Goal: Task Accomplishment & Management: Manage account settings

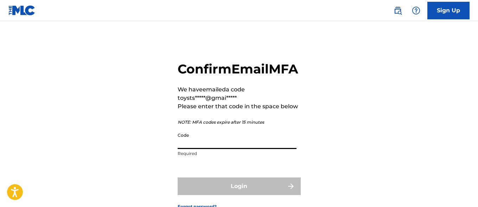
click at [214, 149] on input "Code" at bounding box center [237, 139] width 119 height 20
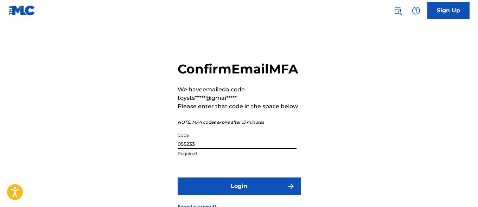
click at [191, 149] on input "055233" at bounding box center [237, 139] width 119 height 20
type input "055223"
click at [230, 195] on button "Login" at bounding box center [239, 187] width 123 height 18
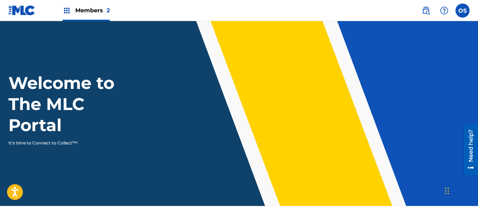
click at [66, 8] on img at bounding box center [67, 10] width 8 height 8
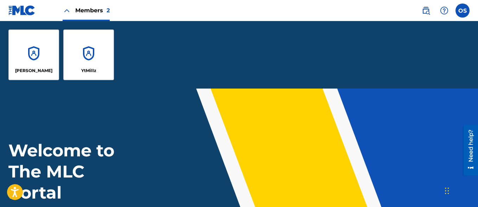
click at [84, 56] on div "YtMillz" at bounding box center [88, 55] width 51 height 51
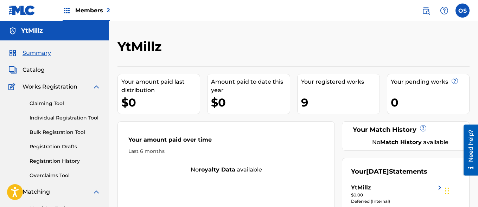
click at [64, 7] on img at bounding box center [67, 10] width 8 height 8
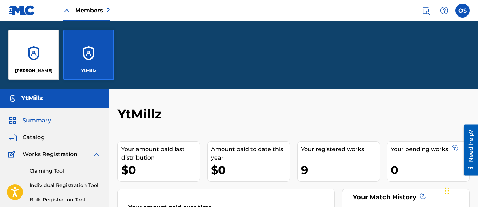
click at [37, 52] on div "shittu oluwaseyi" at bounding box center [33, 55] width 51 height 51
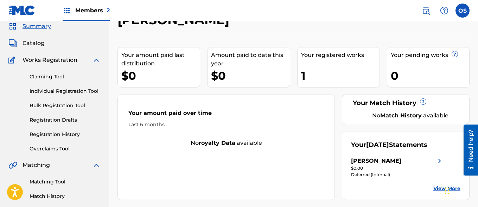
scroll to position [27, 0]
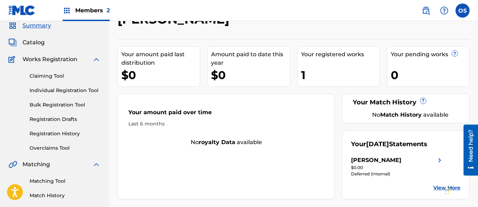
click at [68, 8] on img at bounding box center [67, 10] width 8 height 8
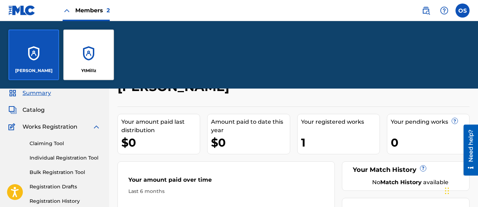
scroll to position [95, 0]
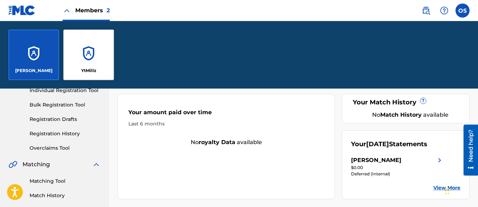
click at [86, 45] on div "YtMillz" at bounding box center [88, 55] width 51 height 51
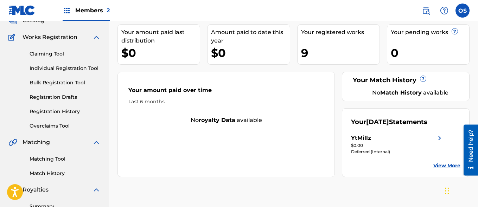
scroll to position [45, 0]
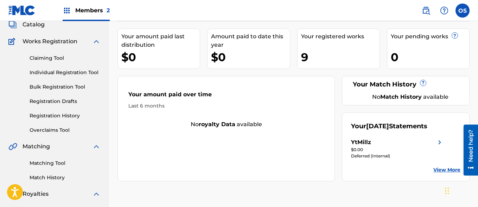
click at [43, 115] on link "Registration History" at bounding box center [65, 115] width 71 height 7
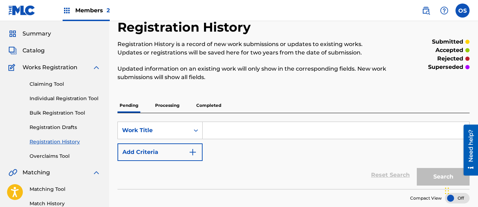
scroll to position [17, 0]
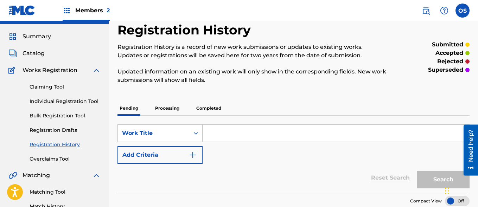
click at [210, 105] on p "Completed" at bounding box center [208, 108] width 29 height 15
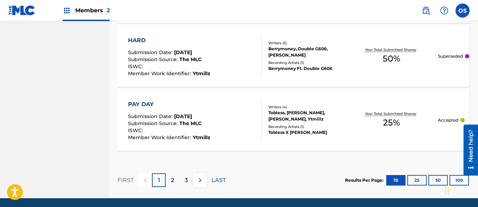
scroll to position [748, 0]
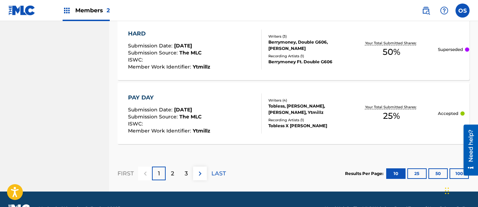
click at [172, 174] on p "2" at bounding box center [172, 173] width 3 height 8
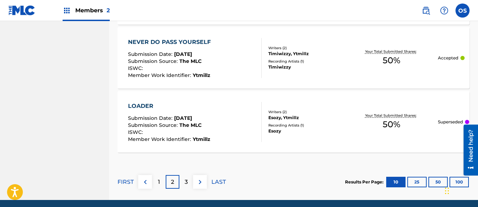
scroll to position [752, 0]
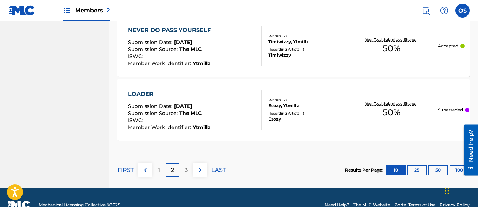
click at [186, 166] on p "3" at bounding box center [186, 170] width 3 height 8
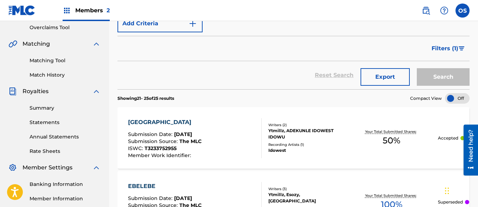
scroll to position [0, 0]
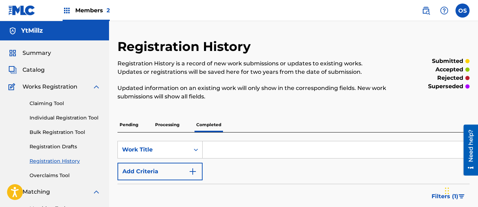
click at [36, 69] on span "Catalog" at bounding box center [34, 70] width 22 height 8
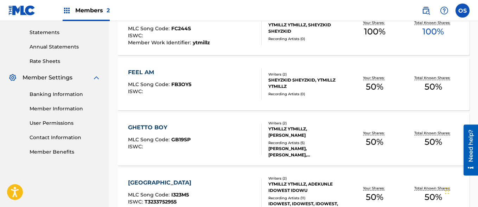
scroll to position [243, 0]
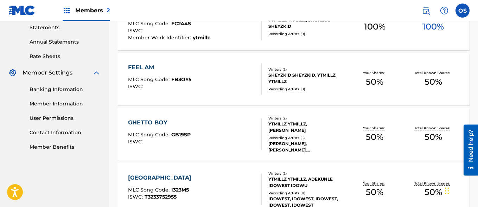
click at [44, 88] on link "Banking Information" at bounding box center [65, 89] width 71 height 7
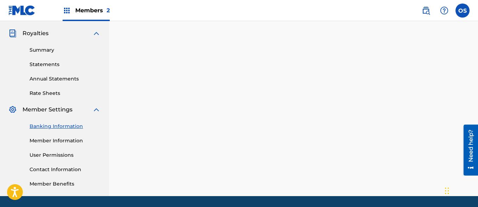
scroll to position [229, 0]
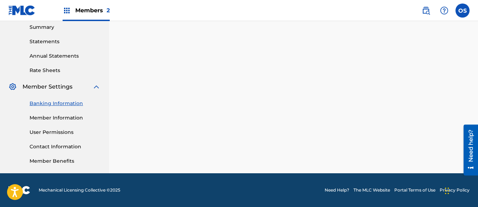
click at [43, 120] on link "Member Information" at bounding box center [65, 117] width 71 height 7
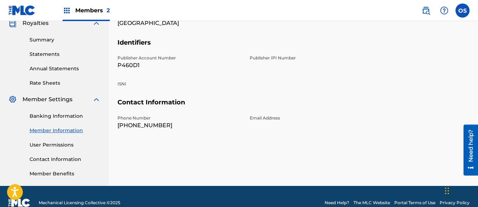
scroll to position [229, 0]
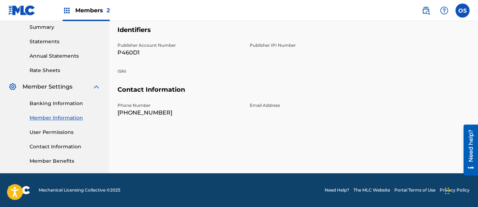
click at [42, 146] on link "Contact Information" at bounding box center [65, 146] width 71 height 7
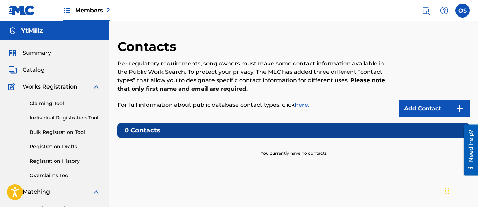
click at [406, 105] on link "Add Contact" at bounding box center [434, 109] width 70 height 18
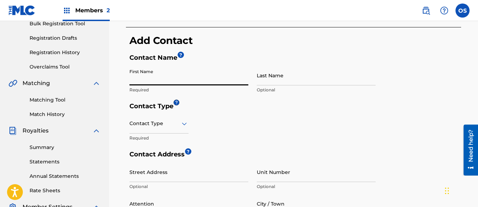
click at [144, 82] on input "First Name" at bounding box center [188, 75] width 119 height 20
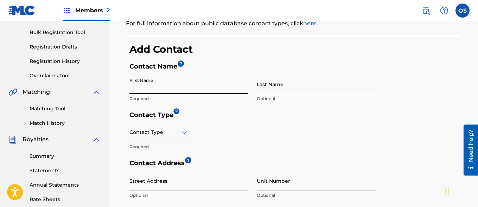
scroll to position [98, 0]
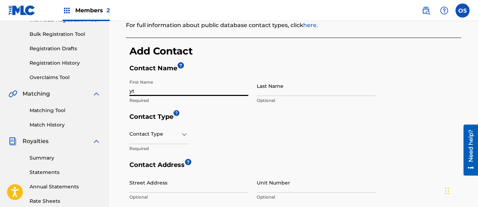
type input "y"
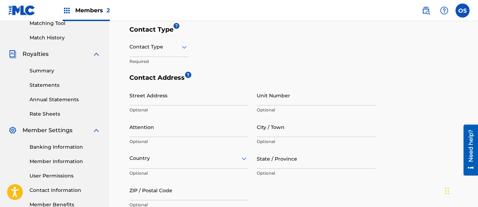
scroll to position [247, 0]
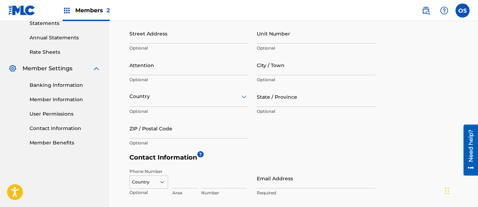
click at [46, 143] on link "Member Benefits" at bounding box center [65, 142] width 71 height 7
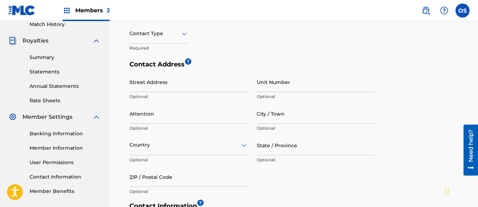
scroll to position [206, 0]
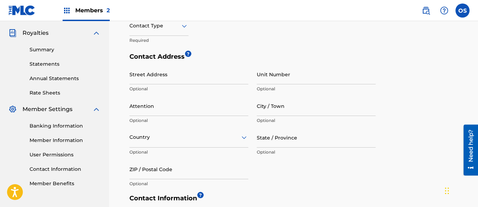
click at [53, 183] on link "Member Benefits" at bounding box center [65, 183] width 71 height 7
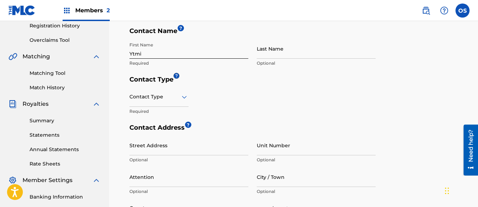
scroll to position [100, 0]
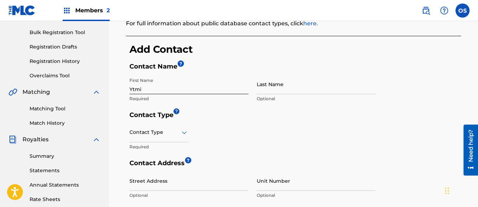
click at [143, 88] on input "Ytmi" at bounding box center [188, 84] width 119 height 20
paste input "ytmillz"
click at [150, 89] on input "Ytmiytmillz" at bounding box center [188, 84] width 119 height 20
type input "Ytmillz"
click at [150, 133] on div at bounding box center [158, 132] width 59 height 9
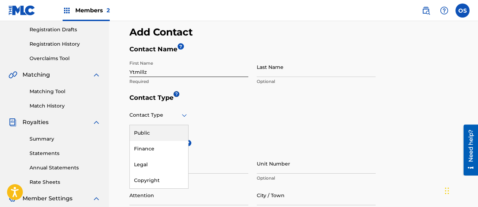
scroll to position [118, 0]
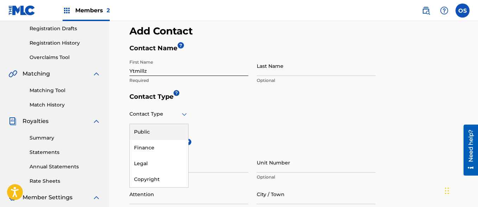
click at [141, 131] on div "Public" at bounding box center [159, 132] width 58 height 16
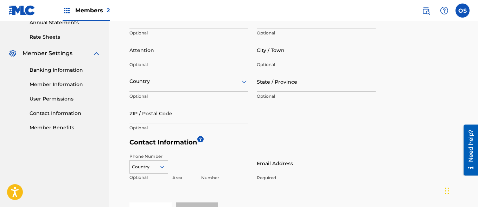
scroll to position [269, 0]
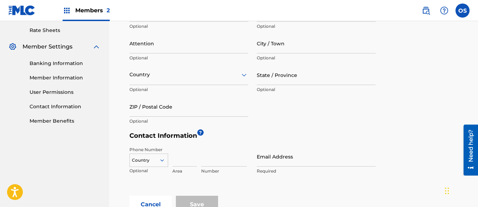
click at [302, 160] on input "Email Address" at bounding box center [316, 157] width 119 height 20
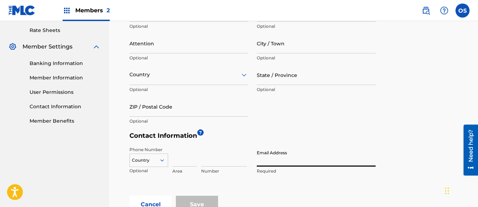
type input "[EMAIL_ADDRESS][DOMAIN_NAME]"
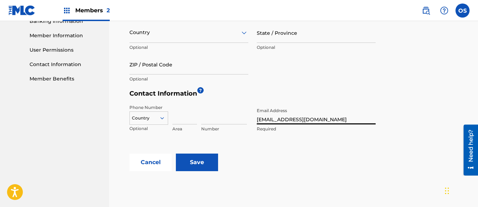
scroll to position [319, 0]
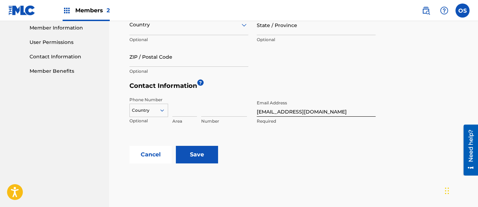
click at [203, 155] on input "Save" at bounding box center [197, 155] width 42 height 18
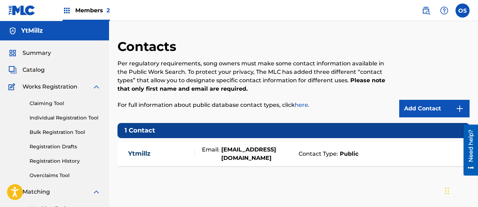
click at [40, 102] on link "Claiming Tool" at bounding box center [65, 103] width 71 height 7
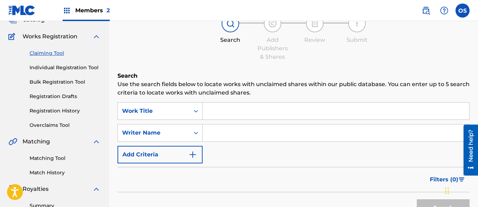
scroll to position [58, 0]
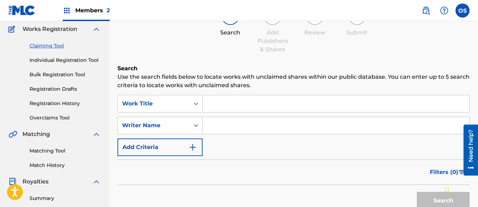
click at [237, 103] on input "Search Form" at bounding box center [336, 103] width 266 height 17
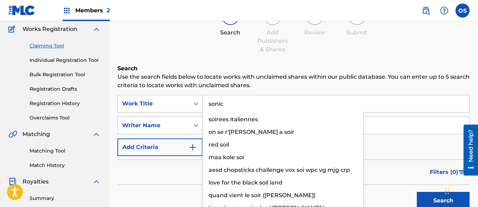
type input "sonic"
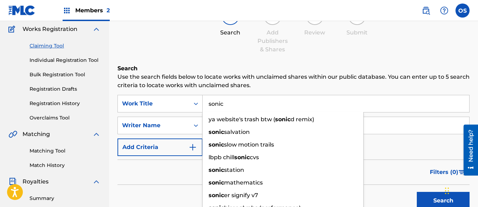
click at [221, 104] on input "sonic" at bounding box center [336, 103] width 266 height 17
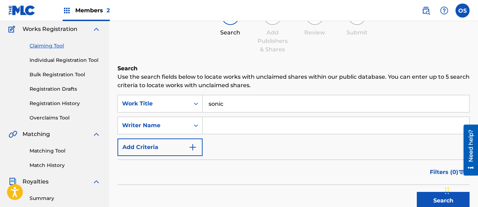
click at [159, 193] on div "Search" at bounding box center [293, 199] width 352 height 28
click at [229, 130] on input "Search Form" at bounding box center [336, 125] width 266 height 17
type input "Tcash"
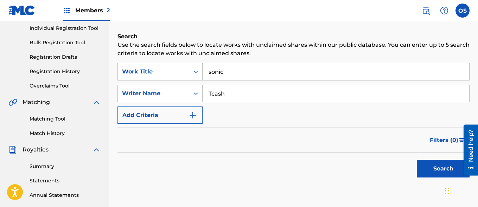
scroll to position [102, 0]
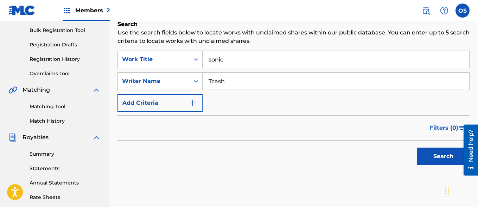
click at [430, 155] on button "Search" at bounding box center [443, 157] width 53 height 18
click at [174, 108] on button "Add Criteria" at bounding box center [159, 103] width 85 height 18
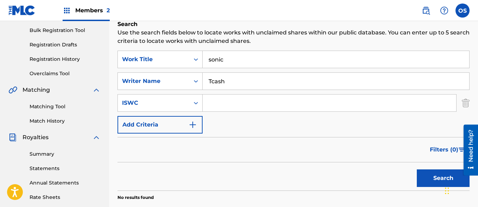
click at [215, 100] on input "Search Form" at bounding box center [329, 103] width 253 height 17
paste input "T-333.251.594-9"
type input "T-333.251.594-9"
click at [441, 175] on button "Search" at bounding box center [443, 178] width 53 height 18
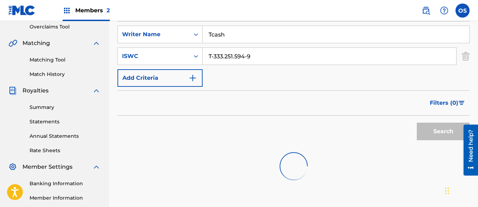
scroll to position [148, 0]
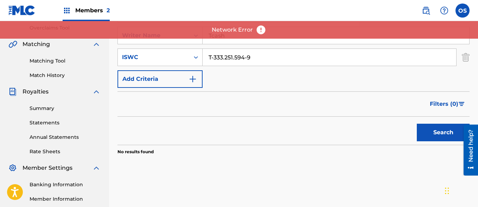
click at [441, 129] on button "Search" at bounding box center [443, 133] width 53 height 18
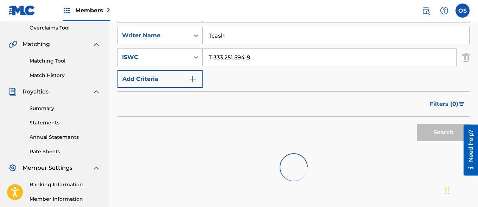
scroll to position [153, 0]
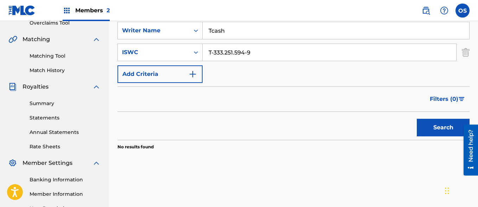
click at [438, 129] on button "Search" at bounding box center [443, 128] width 53 height 18
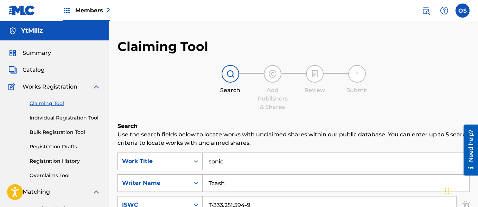
scroll to position [181, 0]
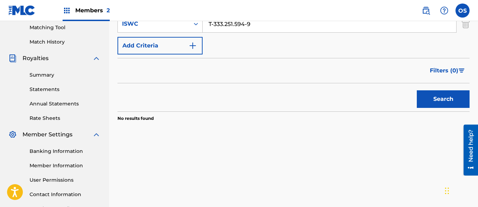
click at [59, 194] on link "Contact Information" at bounding box center [65, 194] width 71 height 7
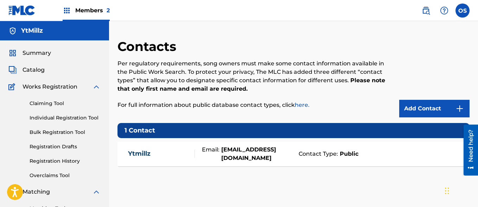
click at [409, 105] on link "Add Contact" at bounding box center [434, 109] width 70 height 18
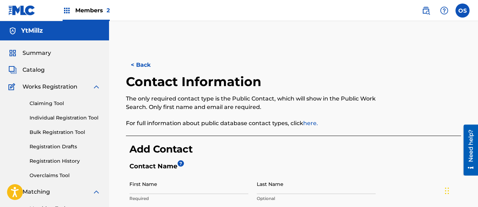
click at [308, 125] on link "here." at bounding box center [310, 123] width 15 height 7
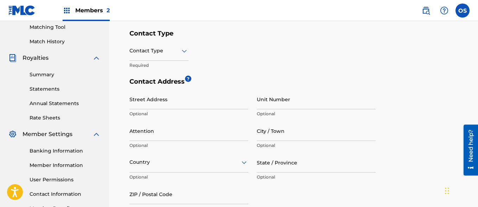
click at [169, 52] on div at bounding box center [158, 50] width 59 height 9
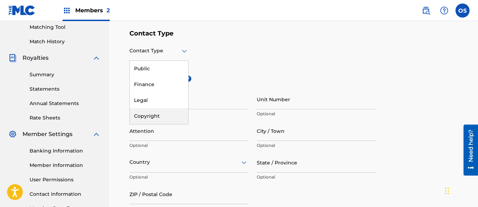
click at [159, 114] on div "Copyright" at bounding box center [159, 116] width 58 height 16
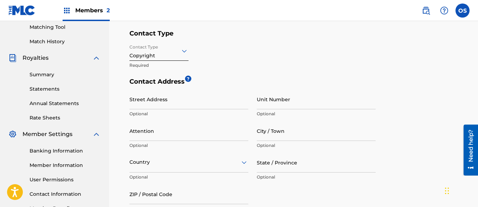
scroll to position [0, 0]
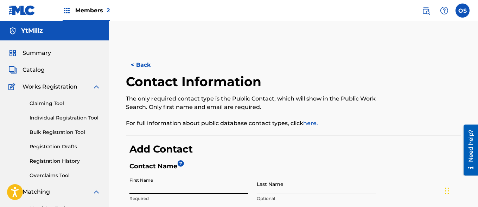
click at [155, 187] on input "First Name" at bounding box center [188, 184] width 119 height 20
type input "Ytmillz"
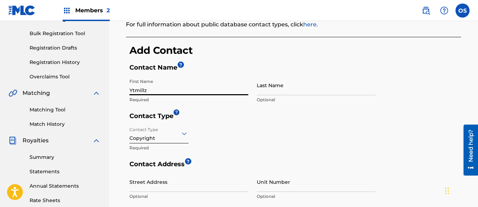
scroll to position [280, 0]
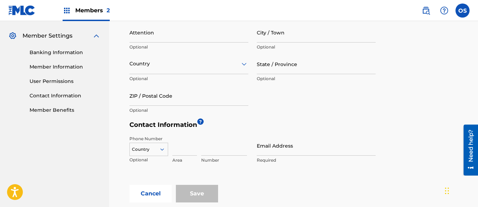
click at [50, 53] on link "Banking Information" at bounding box center [65, 52] width 71 height 7
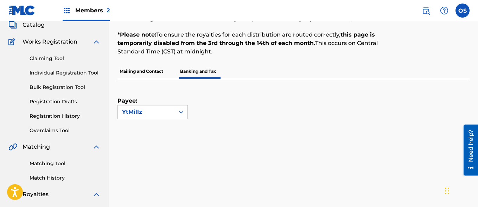
scroll to position [47, 0]
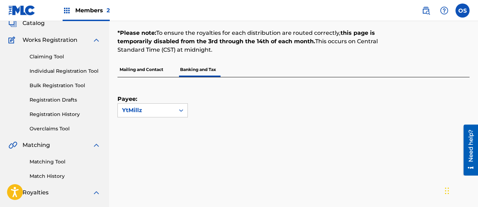
click at [142, 69] on p "Mailing and Contact" at bounding box center [141, 69] width 48 height 15
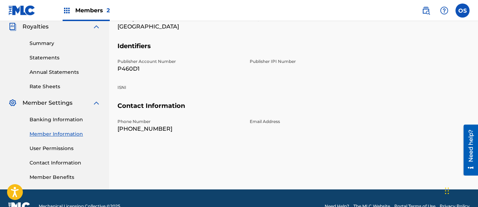
scroll to position [213, 0]
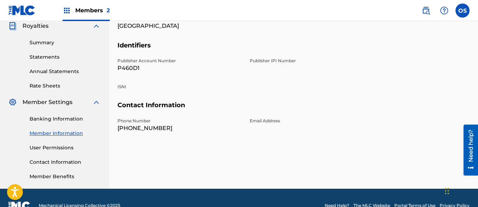
click at [63, 162] on link "Contact Information" at bounding box center [65, 162] width 71 height 7
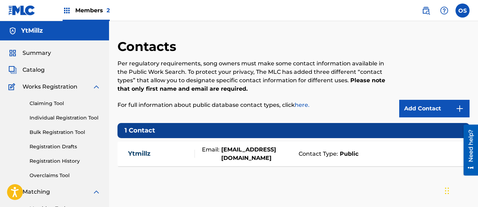
click at [409, 109] on link "Add Contact" at bounding box center [434, 109] width 70 height 18
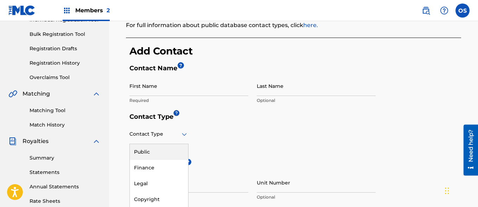
scroll to position [99, 0]
click at [159, 139] on div "Contact Type" at bounding box center [158, 133] width 59 height 20
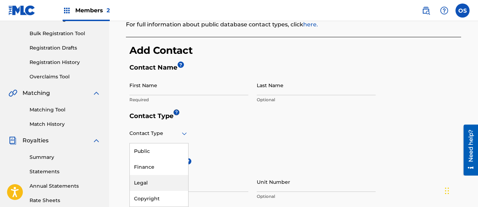
click at [154, 181] on div "Legal" at bounding box center [159, 183] width 58 height 16
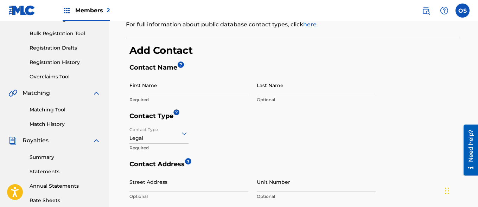
click at [173, 92] on input "First Name" at bounding box center [188, 85] width 119 height 20
click at [232, 153] on div "Contact Type Legal Required" at bounding box center [252, 141] width 246 height 37
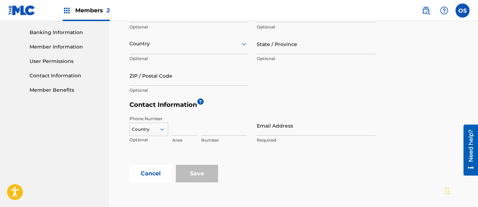
scroll to position [304, 0]
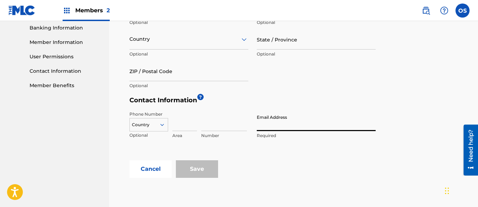
click at [283, 128] on input "Email Address" at bounding box center [316, 121] width 119 height 20
type input "[EMAIL_ADDRESS][DOMAIN_NAME]"
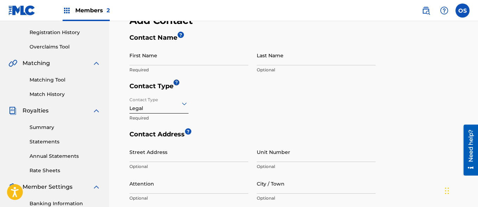
scroll to position [119, 0]
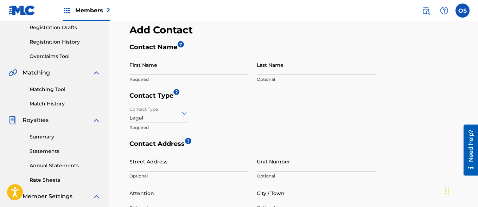
click at [292, 72] on input "Last Name" at bounding box center [316, 65] width 119 height 20
type input "SHITTU"
click at [199, 70] on input "First Name" at bounding box center [188, 65] width 119 height 20
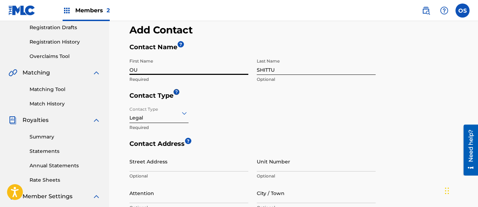
click at [143, 65] on input "OU" at bounding box center [188, 65] width 119 height 20
type input "O"
paste input "OLUWASEYI"
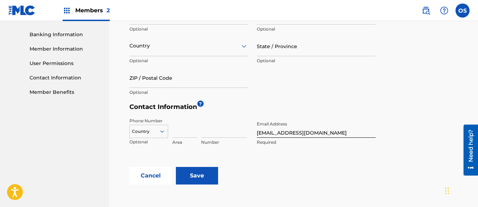
scroll to position [358, 0]
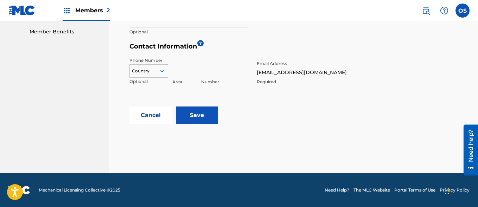
type input "OLUWASEYI"
click at [193, 122] on input "Save" at bounding box center [197, 116] width 42 height 18
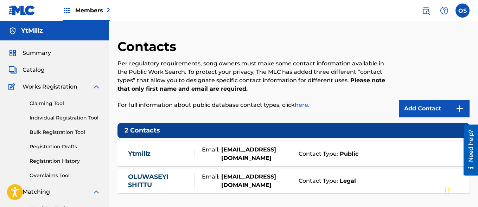
click at [232, 151] on strong "[EMAIL_ADDRESS][DOMAIN_NAME]" at bounding box center [257, 154] width 76 height 17
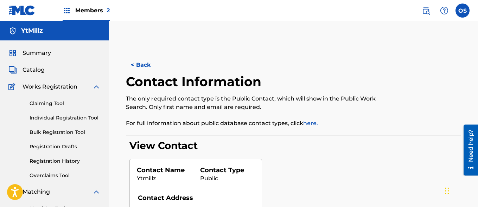
click at [139, 63] on button "< Back" at bounding box center [147, 65] width 42 height 18
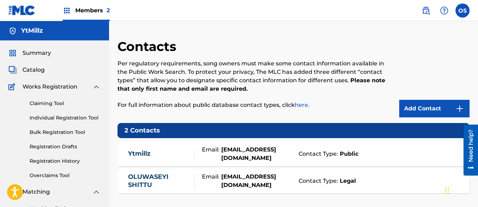
click at [411, 109] on link "Add Contact" at bounding box center [434, 109] width 70 height 18
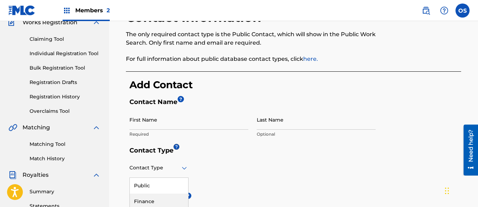
click at [160, 169] on div "4 results available. Use Up and Down to choose options, press Enter to select t…" at bounding box center [158, 168] width 59 height 20
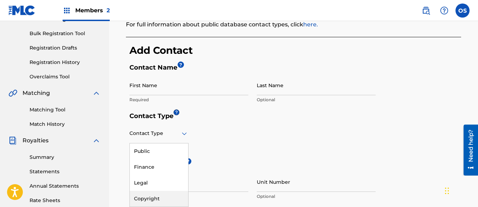
click at [160, 199] on div "Copyright" at bounding box center [159, 199] width 58 height 16
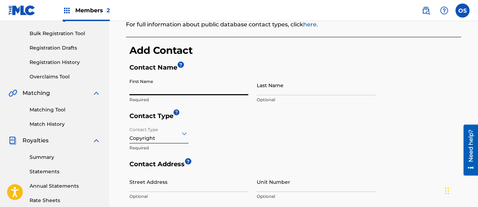
click at [165, 91] on input "First Name" at bounding box center [188, 85] width 119 height 20
type input "OLUWASEYI"
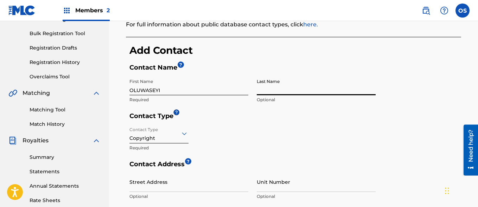
click at [274, 92] on input "Last Name" at bounding box center [316, 85] width 119 height 20
type input "SHITTU"
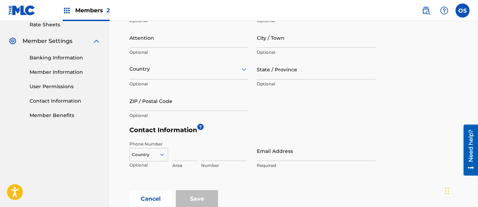
scroll to position [292, 0]
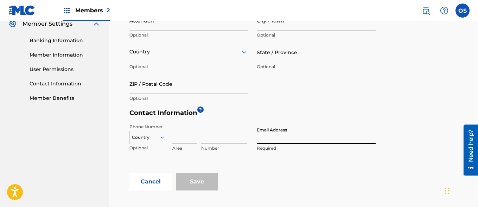
click at [299, 139] on input "Email Address" at bounding box center [316, 134] width 119 height 20
type input "[EMAIL_ADDRESS][DOMAIN_NAME]"
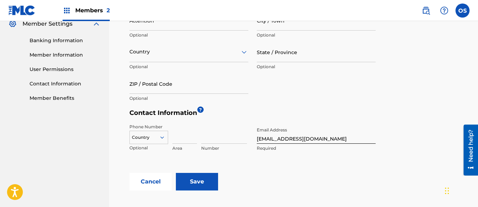
click at [196, 182] on input "Save" at bounding box center [197, 182] width 42 height 18
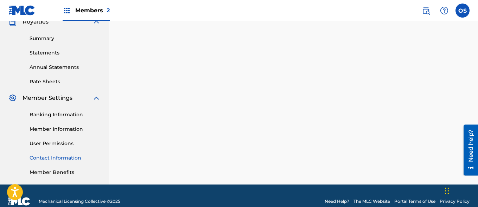
scroll to position [206, 0]
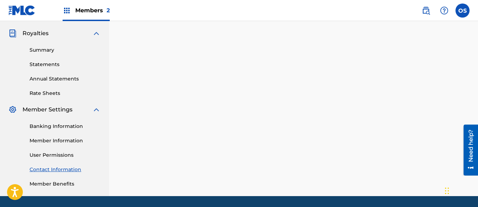
click at [48, 155] on link "User Permissions" at bounding box center [65, 155] width 71 height 7
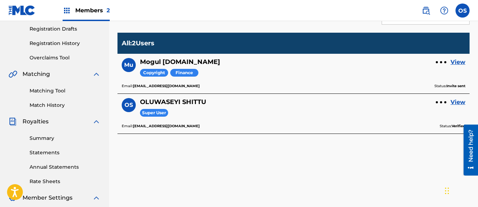
scroll to position [121, 0]
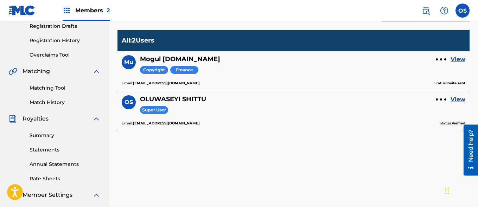
click at [440, 59] on div at bounding box center [441, 59] width 2 height 2
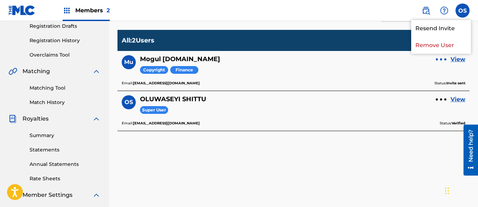
click at [455, 60] on link "View" at bounding box center [457, 59] width 15 height 8
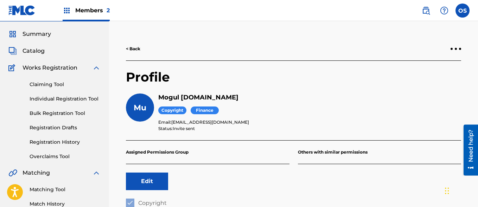
scroll to position [6, 0]
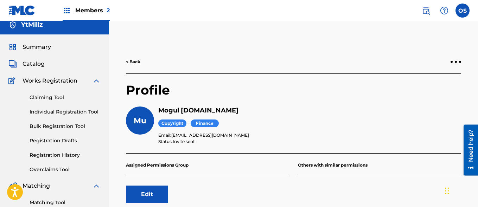
click at [134, 57] on div "< Back" at bounding box center [293, 62] width 335 height 24
click at [134, 62] on link "< Back" at bounding box center [133, 62] width 14 height 6
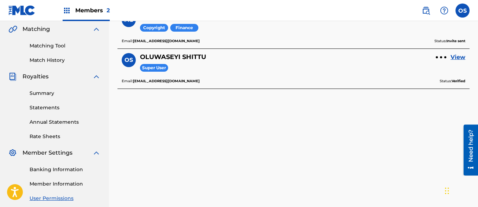
scroll to position [178, 0]
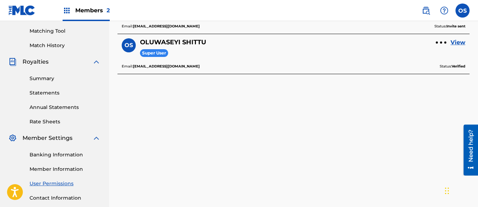
click at [50, 196] on link "Contact Information" at bounding box center [65, 197] width 71 height 7
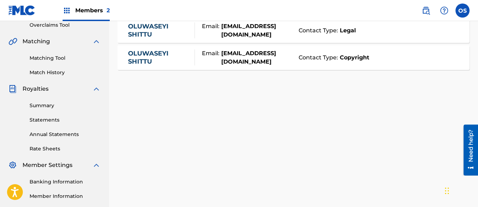
scroll to position [155, 0]
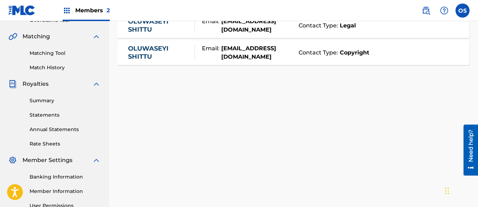
click at [56, 191] on link "Member Information" at bounding box center [65, 191] width 71 height 7
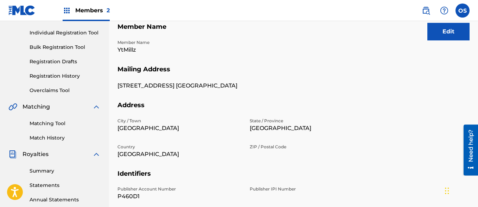
scroll to position [74, 0]
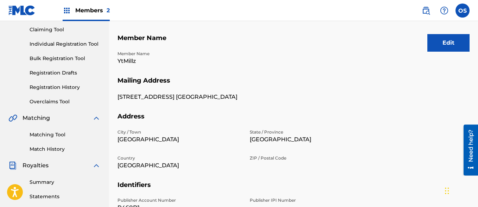
drag, startPoint x: 477, startPoint y: 95, endPoint x: 479, endPoint y: 103, distance: 7.5
click at [477, 103] on html "Accessibility Screen-Reader Guide, Feedback, and Issue Reporting | New window C…" at bounding box center [239, 29] width 478 height 207
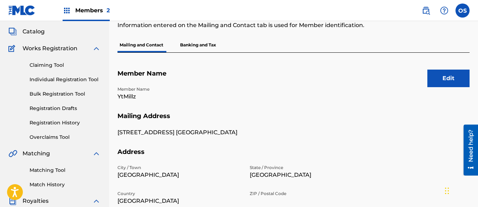
scroll to position [39, 0]
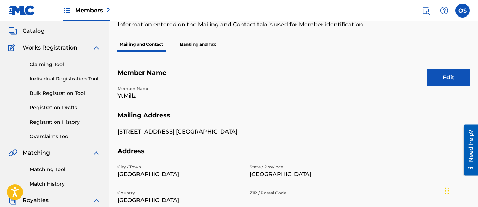
click at [199, 39] on p "Banking and Tax" at bounding box center [198, 44] width 40 height 15
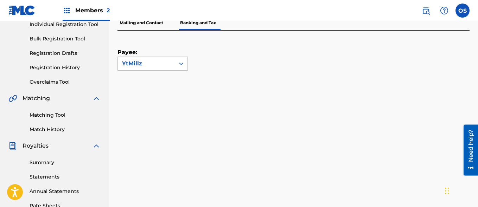
scroll to position [96, 0]
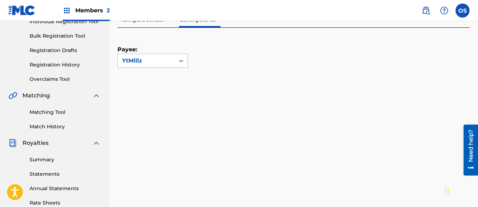
click at [180, 63] on icon at bounding box center [181, 60] width 7 height 7
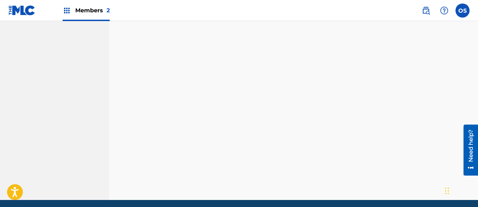
scroll to position [163, 0]
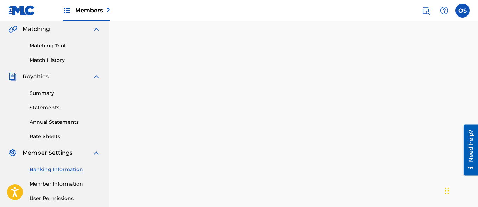
click at [472, 94] on div "Banking and Tax The Banking and Tax tab needs to be fully completed before any …" at bounding box center [293, 169] width 369 height 586
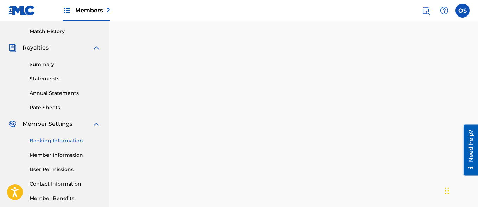
scroll to position [229, 0]
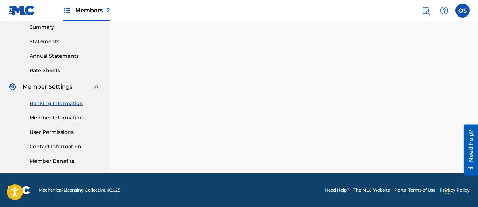
click at [42, 105] on link "Banking Information" at bounding box center [65, 103] width 71 height 7
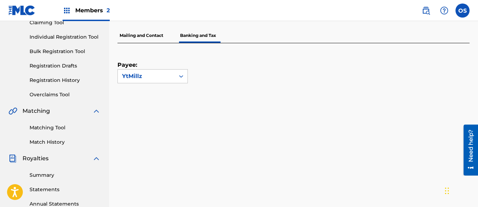
scroll to position [100, 0]
